Goal: Task Accomplishment & Management: Manage account settings

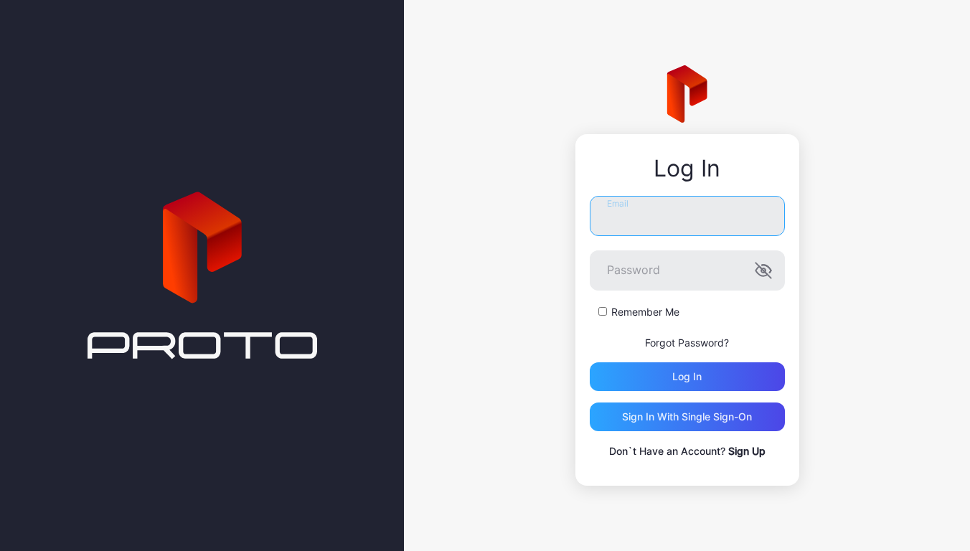
type input "**********"
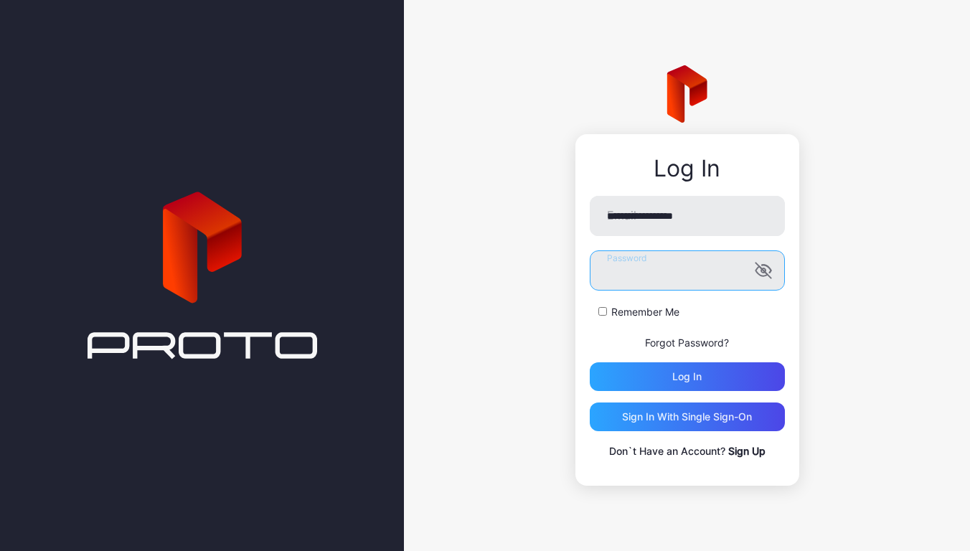
click at [686, 377] on button "Log in" at bounding box center [687, 376] width 195 height 29
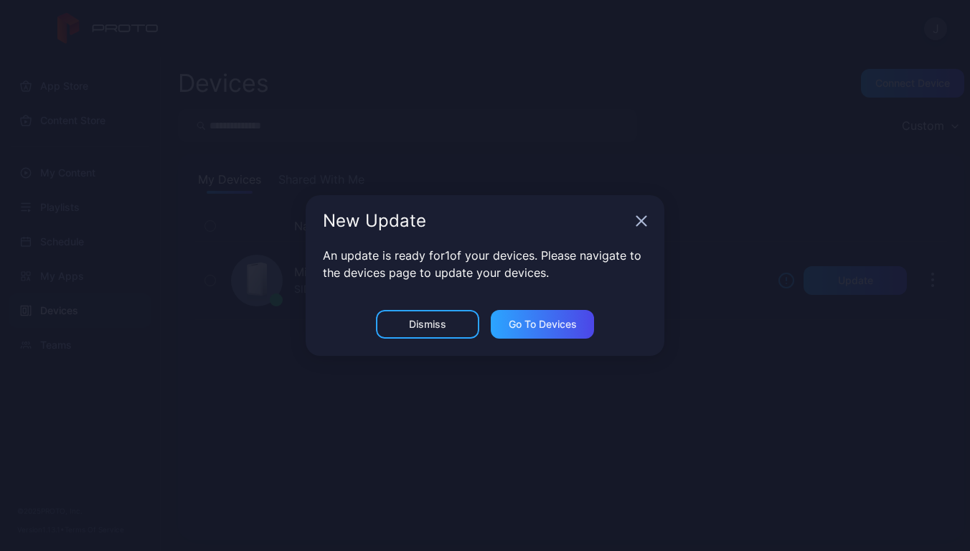
click at [430, 315] on div "Dismiss" at bounding box center [427, 324] width 103 height 29
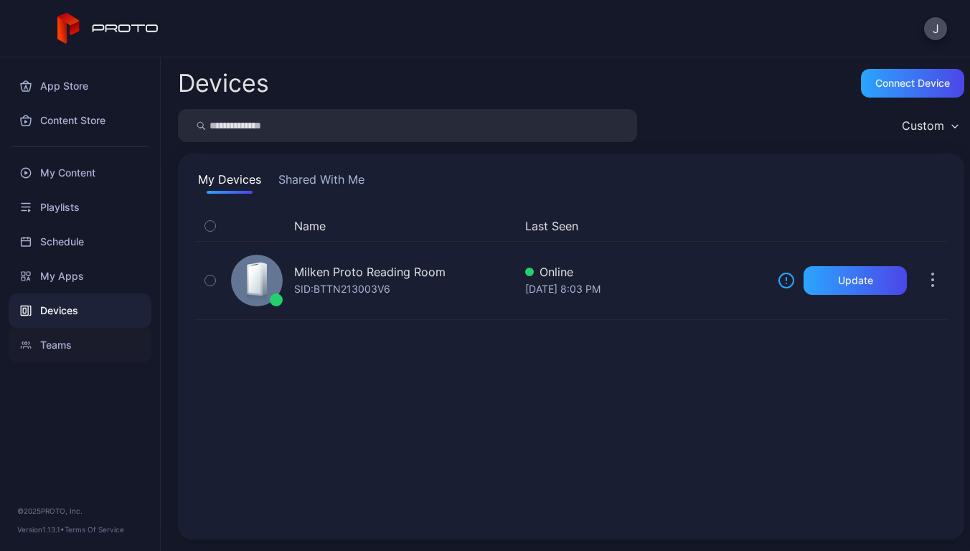
click at [76, 335] on div "Teams" at bounding box center [80, 345] width 143 height 34
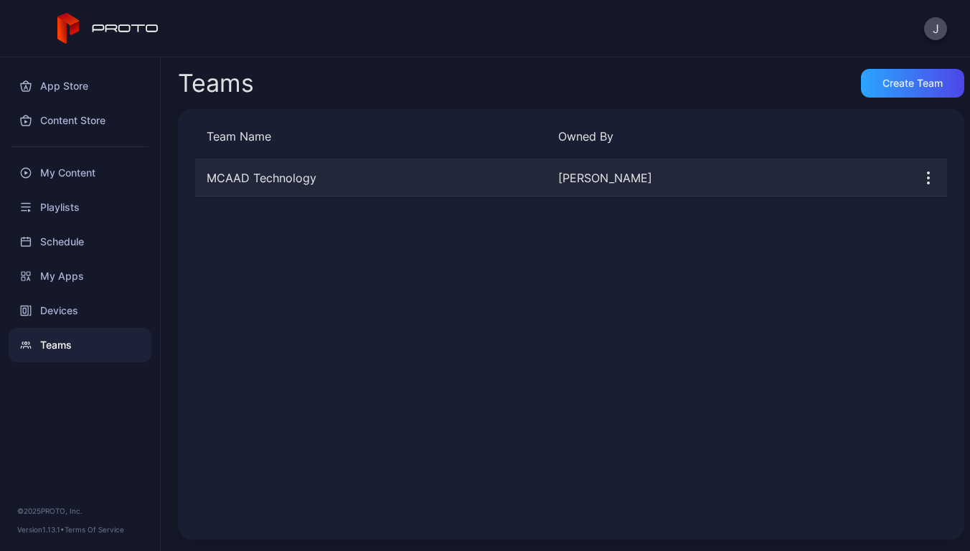
click at [354, 174] on div "MCAAD Technology" at bounding box center [370, 177] width 351 height 17
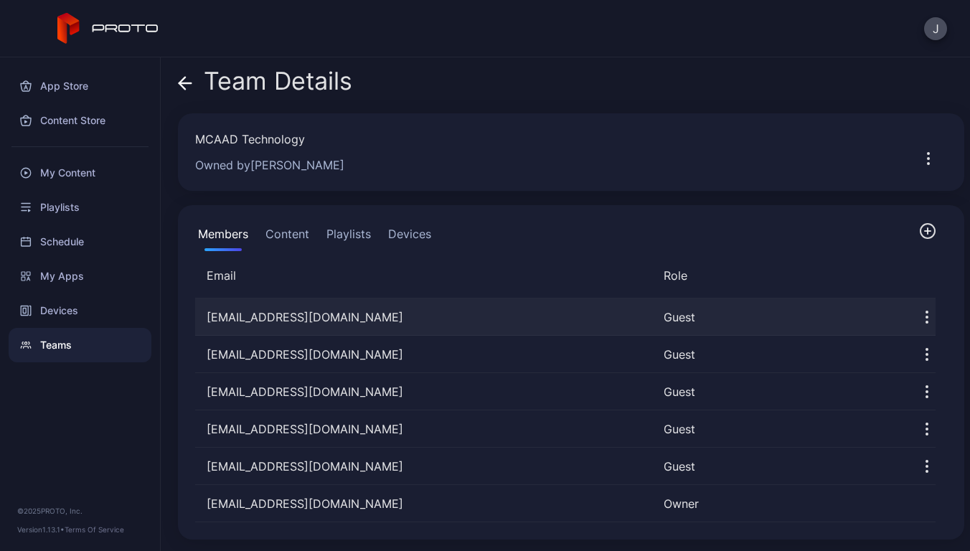
scroll to position [1, 0]
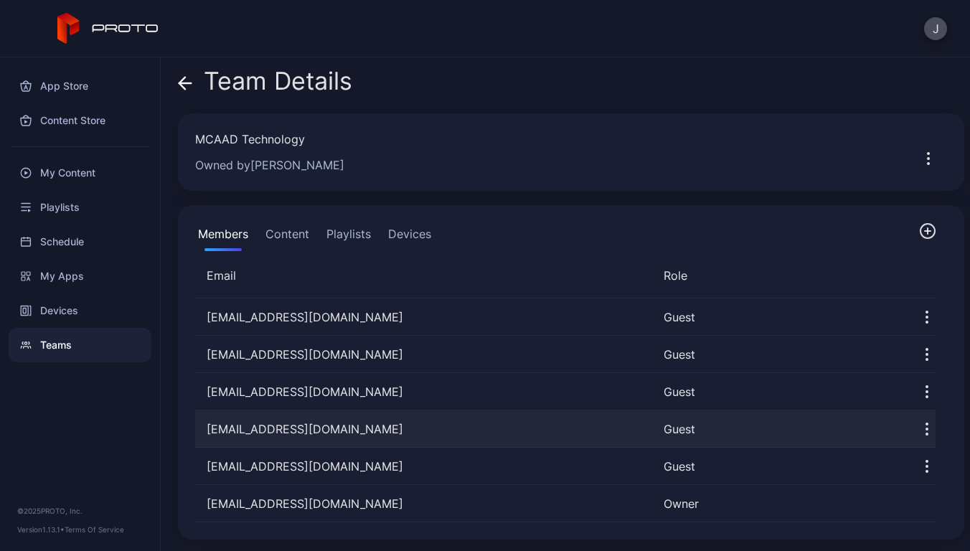
click at [818, 425] on div "Guest" at bounding box center [775, 428] width 223 height 17
click at [899, 431] on div at bounding box center [916, 428] width 37 height 37
click at [918, 433] on icon "button" at bounding box center [926, 428] width 17 height 17
click at [854, 420] on div "Guest" at bounding box center [775, 428] width 223 height 17
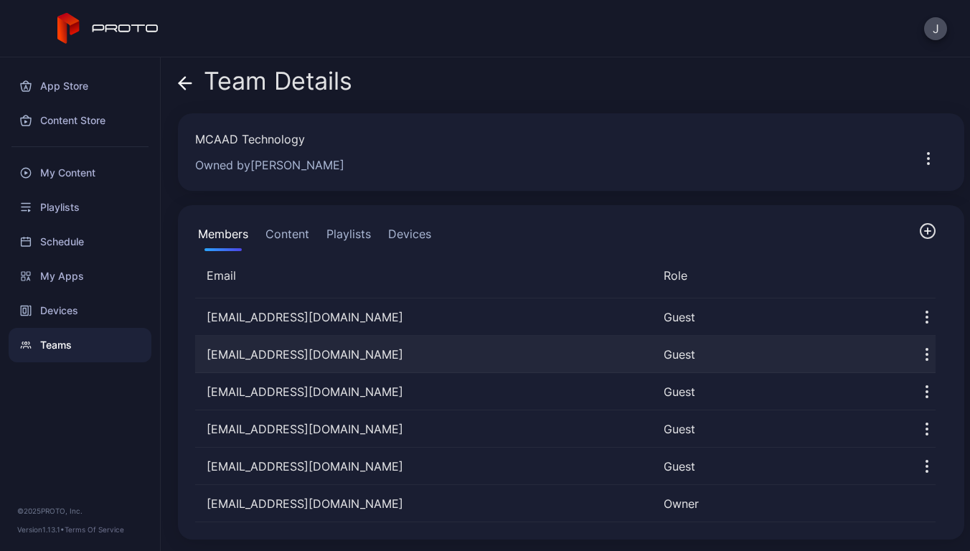
scroll to position [0, 0]
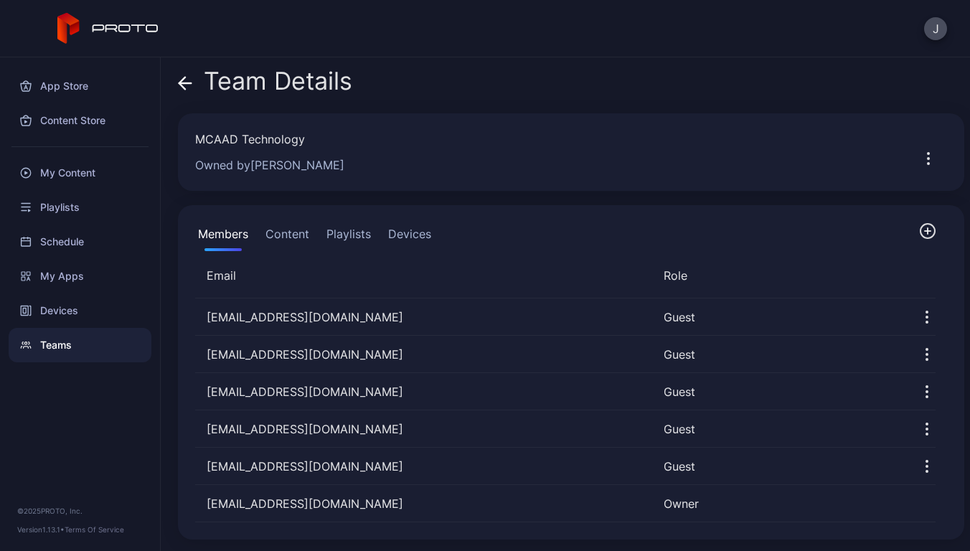
click at [294, 236] on button "Content" at bounding box center [287, 236] width 49 height 29
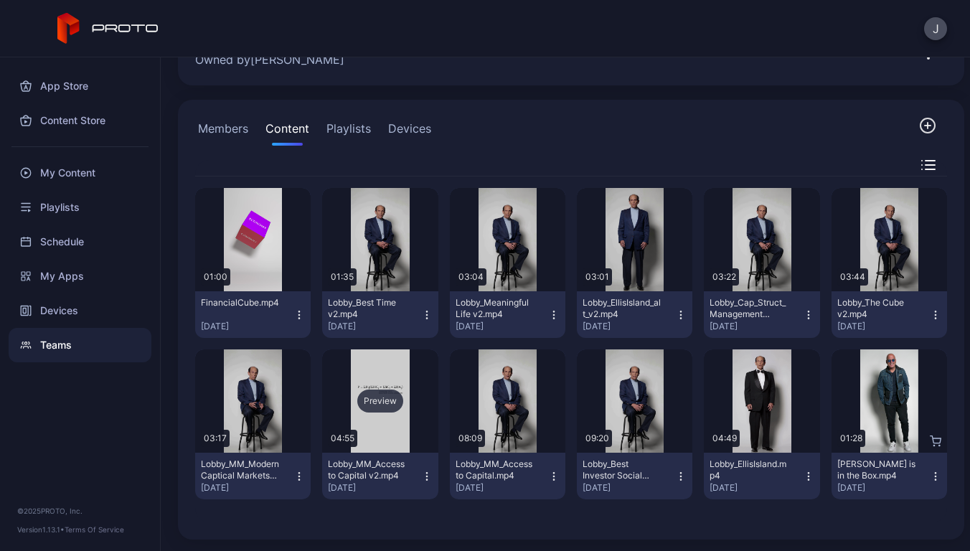
scroll to position [107, 0]
